Goal: Task Accomplishment & Management: Manage account settings

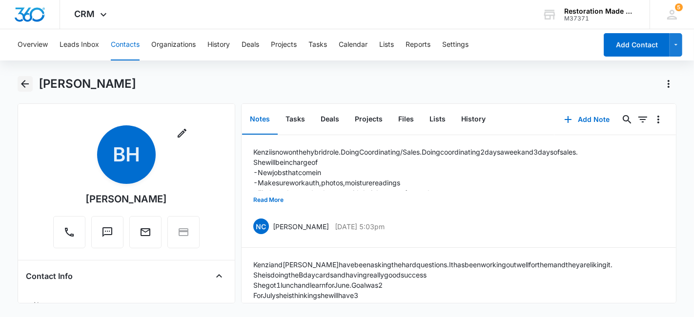
click at [25, 84] on icon "Back" at bounding box center [25, 84] width 12 height 12
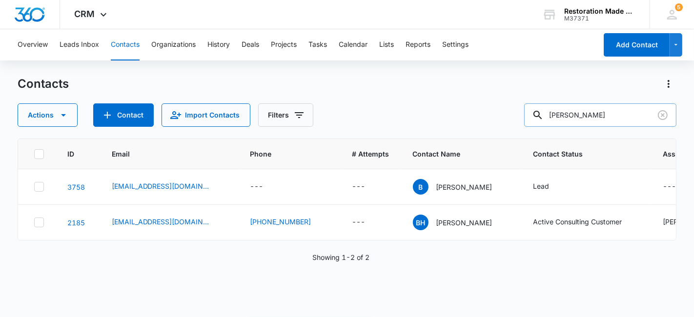
click at [596, 116] on input "[PERSON_NAME]" at bounding box center [600, 114] width 152 height 23
type input "b"
type input "[PERSON_NAME]"
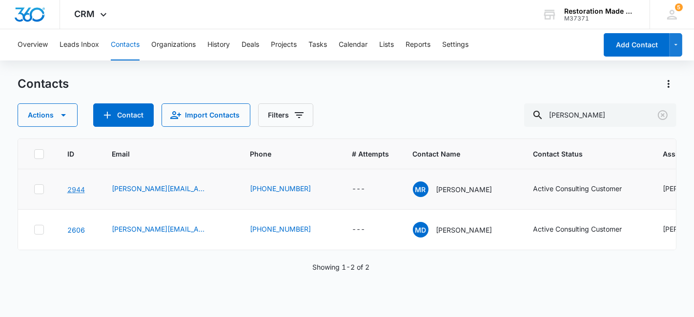
click at [68, 194] on link "2944" at bounding box center [76, 189] width 18 height 8
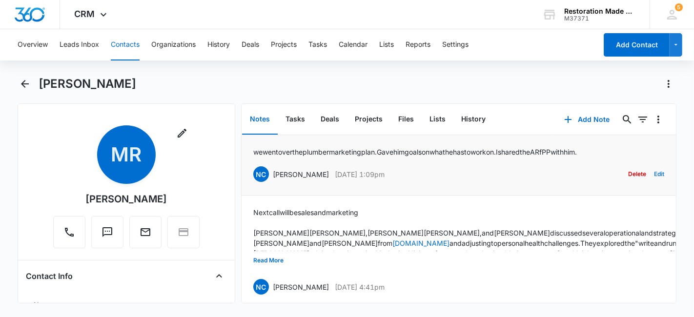
click at [654, 173] on button "Edit" at bounding box center [659, 174] width 10 height 19
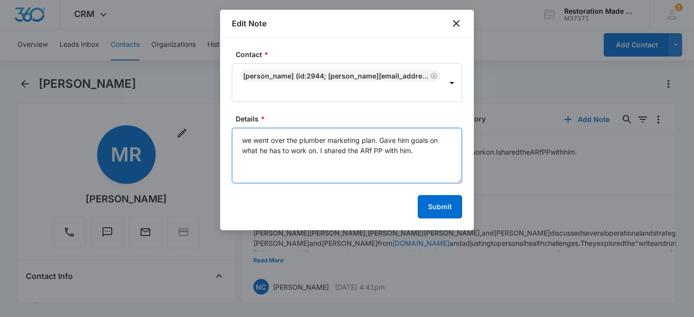
click at [422, 148] on textarea "we went over the plumber marketing plan. Gave him goals on what he has to work …" at bounding box center [347, 156] width 230 height 56
paste textarea "[URL][DOMAIN_NAME]"
type textarea "we went over the plumber marketing plan. Gave him goals on what he has to work …"
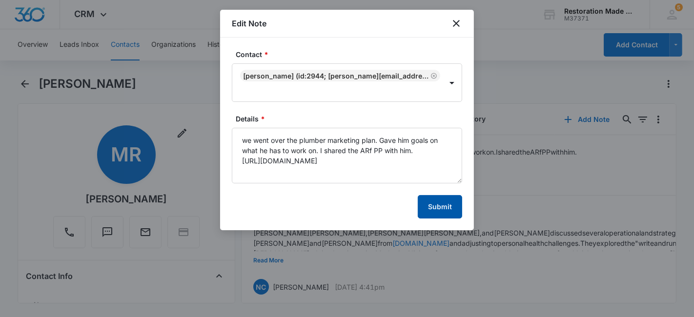
click at [447, 208] on button "Submit" at bounding box center [440, 206] width 44 height 23
